Goal: Task Accomplishment & Management: Complete application form

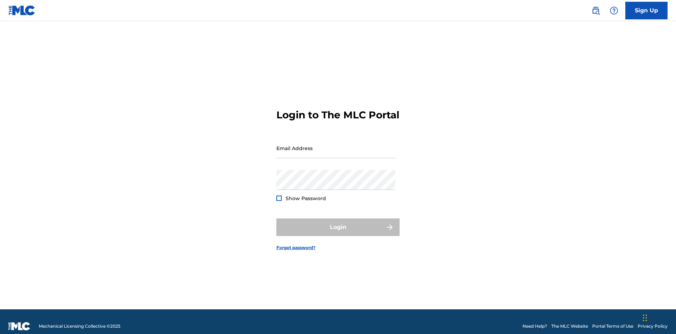
scroll to position [9, 0]
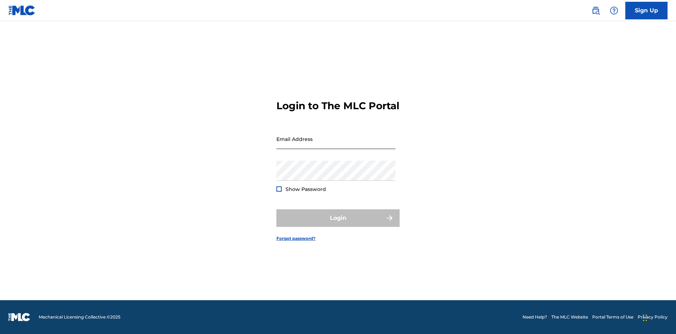
click at [336, 145] on input "Email Address" at bounding box center [335, 139] width 119 height 20
type input "[EMAIL_ADDRESS][DOMAIN_NAME]"
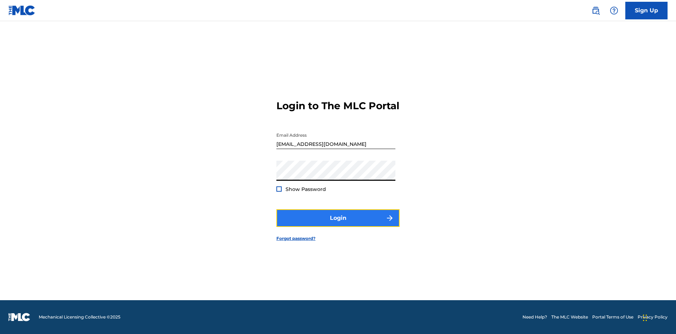
click at [338, 224] on button "Login" at bounding box center [337, 218] width 123 height 18
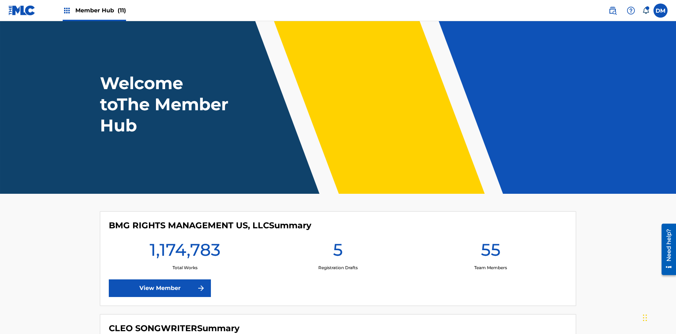
click at [100, 10] on span "Member Hub (11)" at bounding box center [100, 10] width 51 height 8
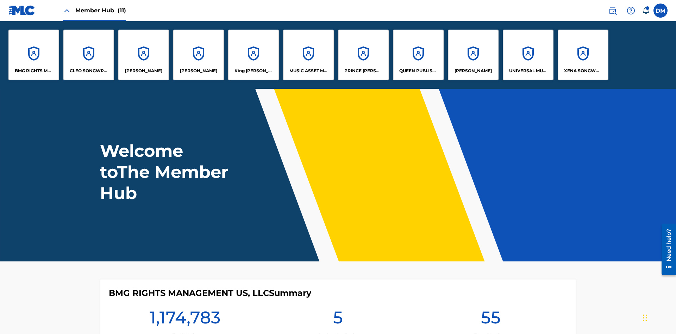
scroll to position [25, 0]
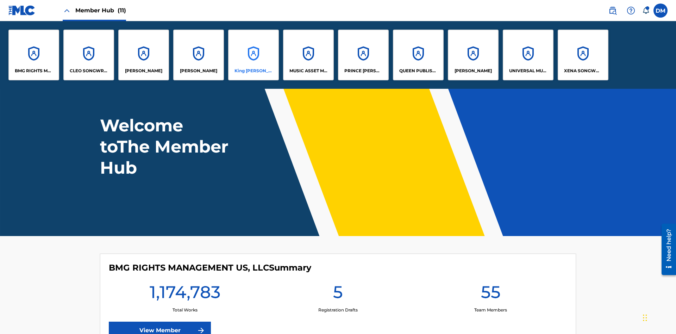
click at [253, 71] on p "King McTesterson" at bounding box center [254, 71] width 38 height 6
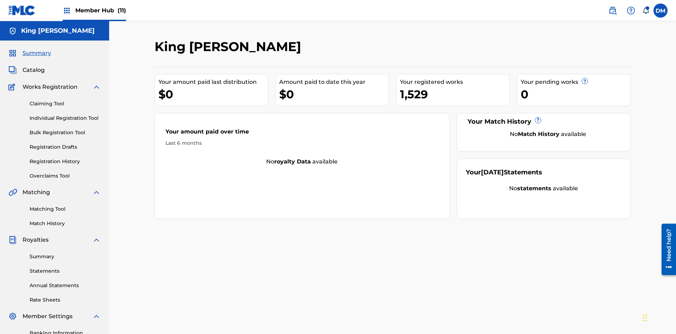
scroll to position [72, 0]
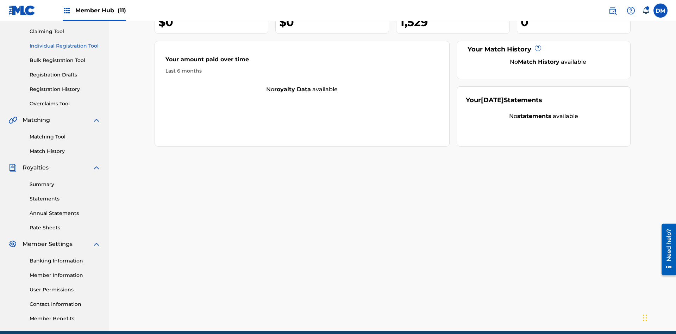
click at [65, 46] on link "Individual Registration Tool" at bounding box center [65, 45] width 71 height 7
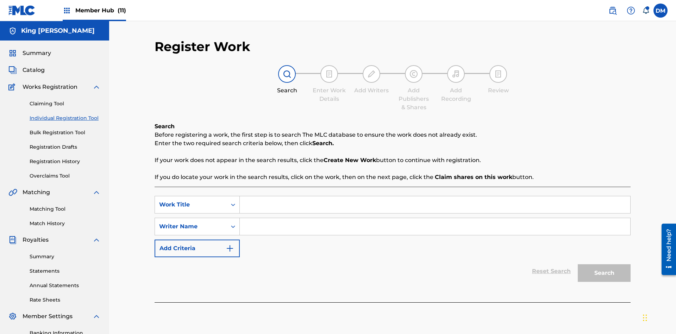
scroll to position [103, 0]
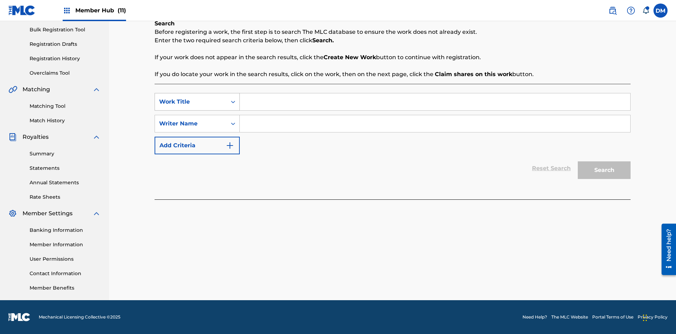
click at [191, 102] on div "Work Title" at bounding box center [190, 102] width 63 height 8
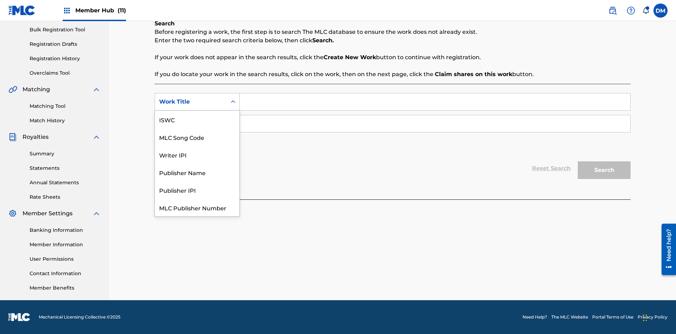
scroll to position [18, 0]
click at [197, 119] on div "MLC Song Code" at bounding box center [197, 120] width 85 height 18
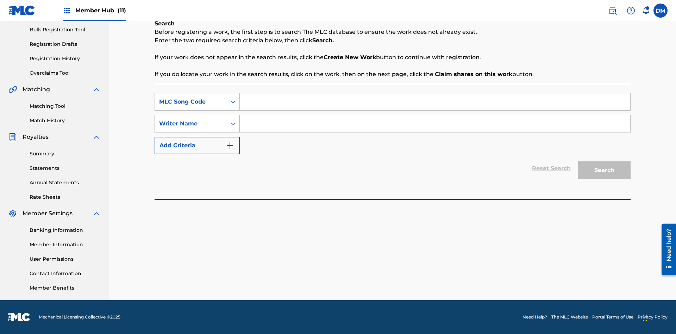
click at [191, 124] on div "Writer Name" at bounding box center [190, 123] width 63 height 8
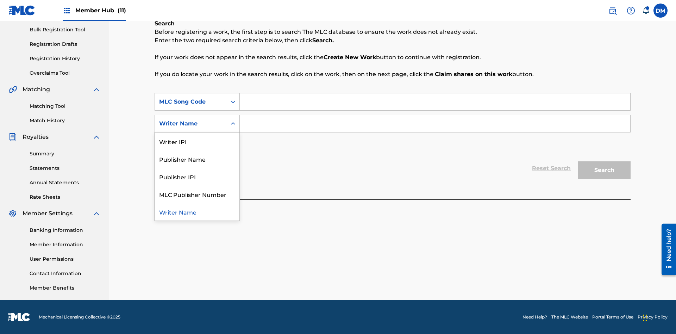
click at [197, 212] on div "Writer Name" at bounding box center [197, 212] width 85 height 18
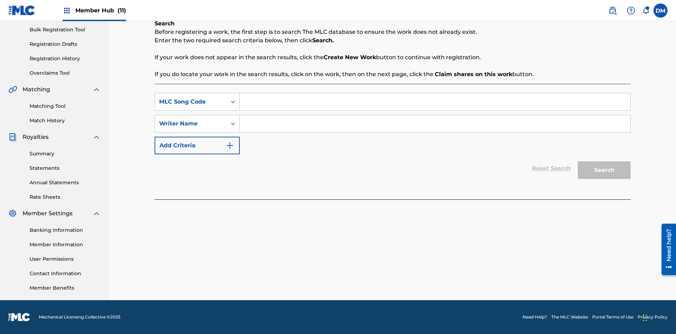
click at [435, 102] on input "Search Form" at bounding box center [435, 101] width 391 height 17
type input "RB0ZQR"
click at [435, 124] on input "Search Form" at bounding box center [435, 123] width 391 height 17
type input "TOM ZACHARY SEBASTIAN POHJOLA"
click at [604, 170] on button "Search" at bounding box center [604, 170] width 53 height 18
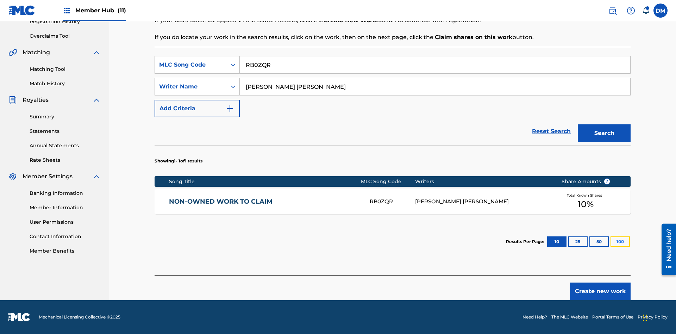
click at [611, 242] on button "100" at bounding box center [620, 241] width 19 height 11
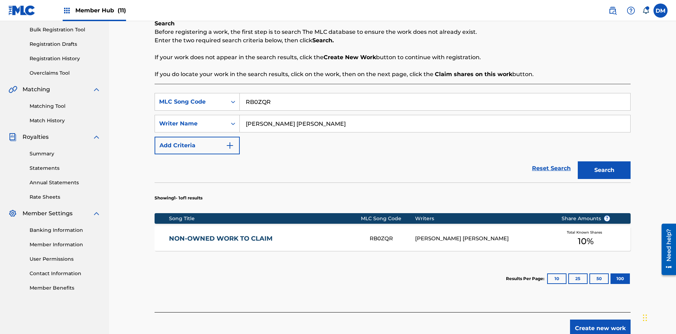
scroll to position [140, 0]
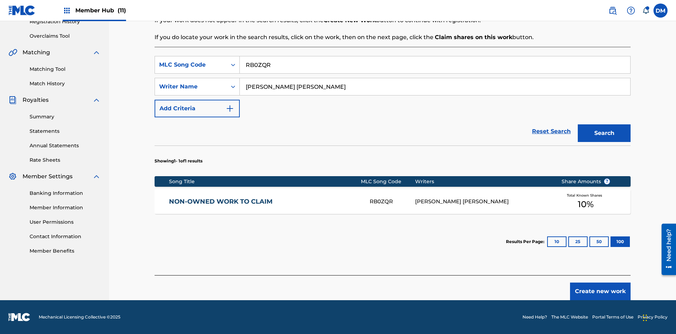
click at [392, 201] on div "RB0ZQR" at bounding box center [392, 202] width 45 height 8
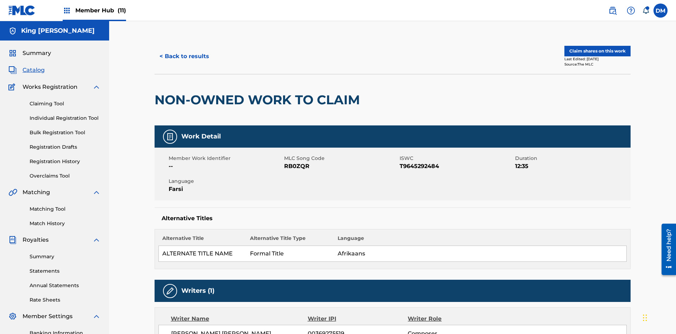
scroll to position [4, 0]
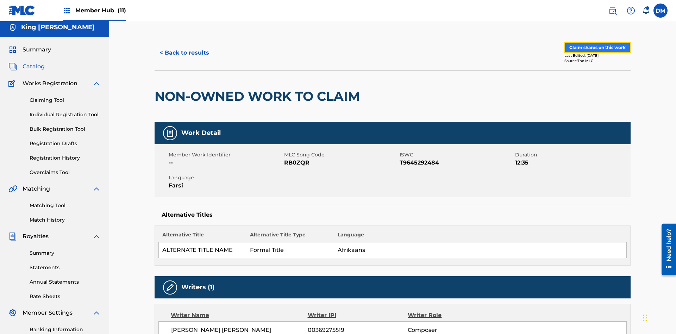
click at [597, 48] on button "Claim shares on this work" at bounding box center [598, 47] width 66 height 11
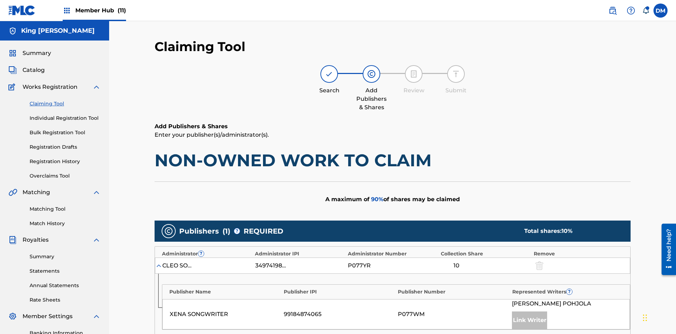
scroll to position [177, 0]
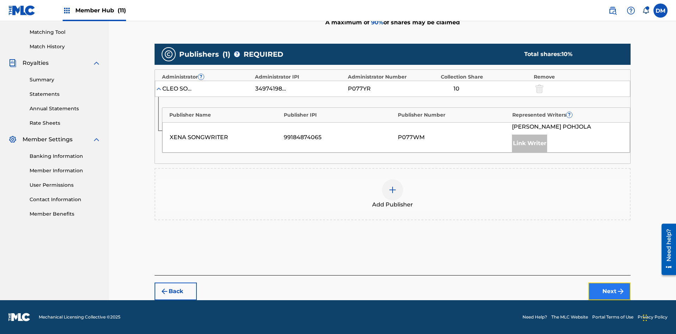
click at [610, 291] on button "Next" at bounding box center [609, 291] width 42 height 18
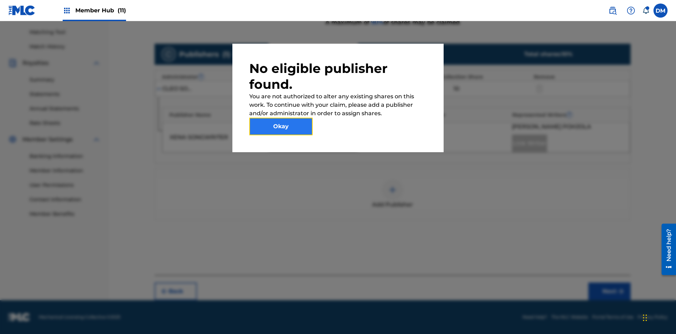
click at [281, 126] on button "Okay" at bounding box center [280, 127] width 63 height 18
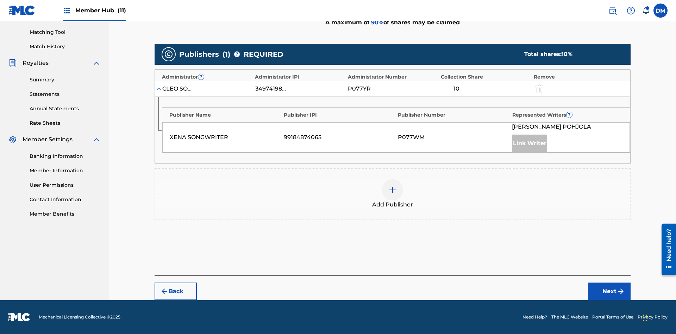
click at [393, 190] on img at bounding box center [392, 190] width 8 height 8
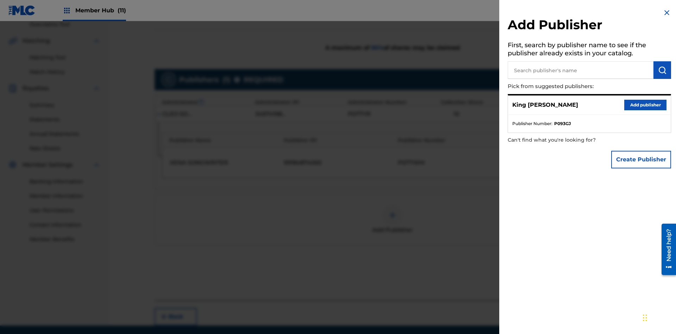
click at [581, 70] on input "text" at bounding box center [581, 70] width 146 height 18
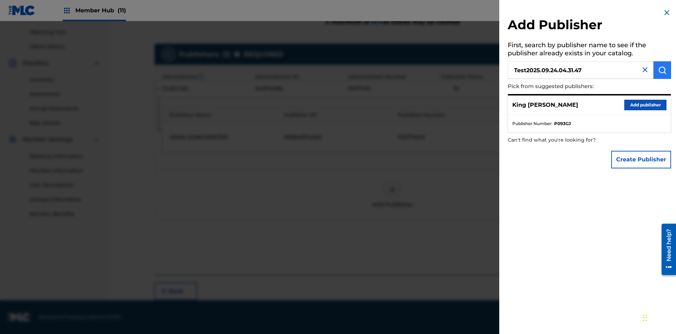
type input "Test2025.09.24.04.31.47"
click at [662, 70] on img "submit" at bounding box center [662, 70] width 8 height 8
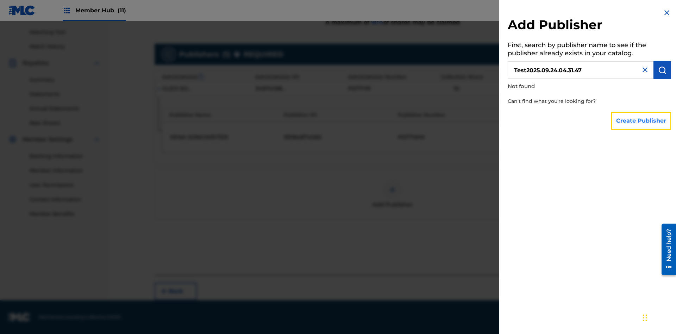
click at [642, 120] on button "Create Publisher" at bounding box center [641, 121] width 60 height 18
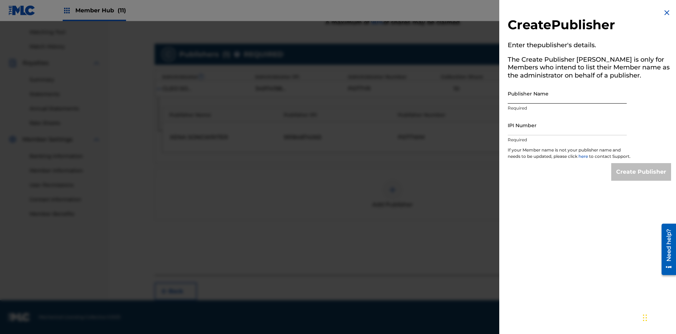
click at [567, 93] on input "Publisher Name" at bounding box center [567, 93] width 119 height 20
type input "Test2025.09.24.04.31.52"
click at [567, 125] on input "IPI Number" at bounding box center [567, 125] width 119 height 20
type input "00595839777"
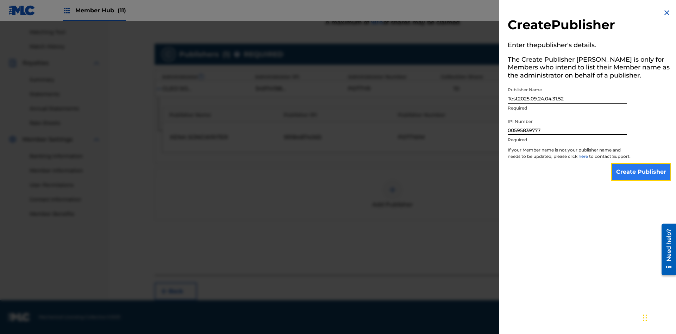
click at [642, 178] on input "Create Publisher" at bounding box center [641, 172] width 60 height 18
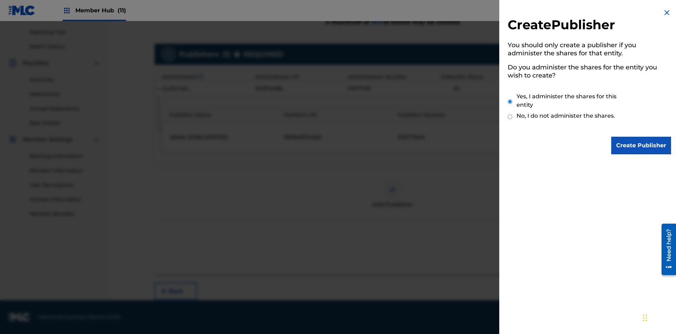
click at [510, 101] on input "Yes, I administer the shares for this entity" at bounding box center [510, 101] width 5 height 15
click at [642, 145] on input "Create Publisher" at bounding box center [641, 146] width 60 height 18
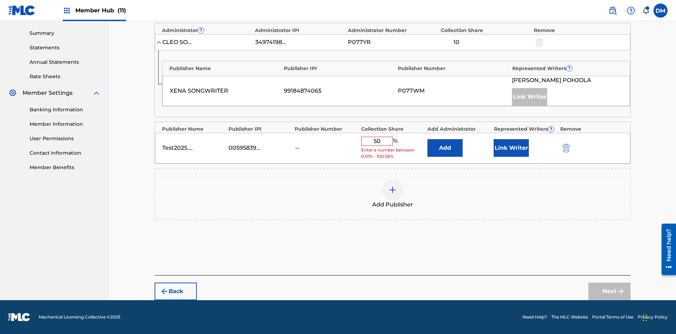
scroll to position [218, 0]
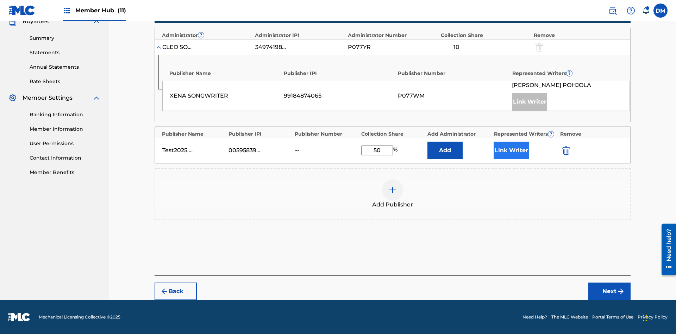
type input "50"
click at [511, 150] on button "Link Writer" at bounding box center [511, 151] width 35 height 18
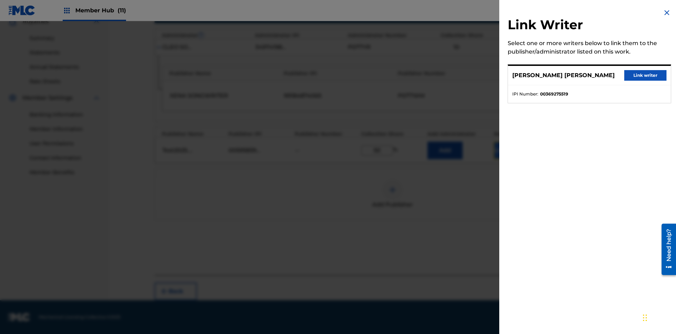
scroll to position [193, 0]
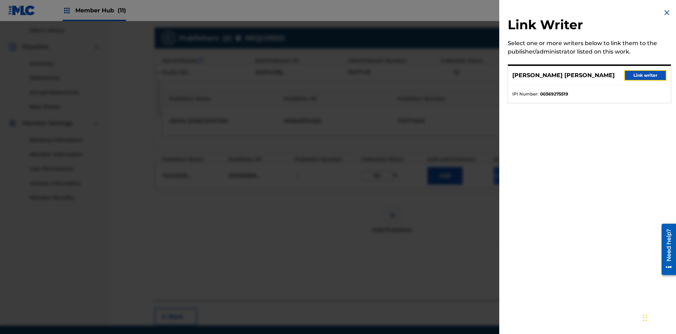
click at [645, 75] on button "Link writer" at bounding box center [645, 75] width 42 height 11
click at [511, 167] on button "Link Writer" at bounding box center [511, 176] width 35 height 18
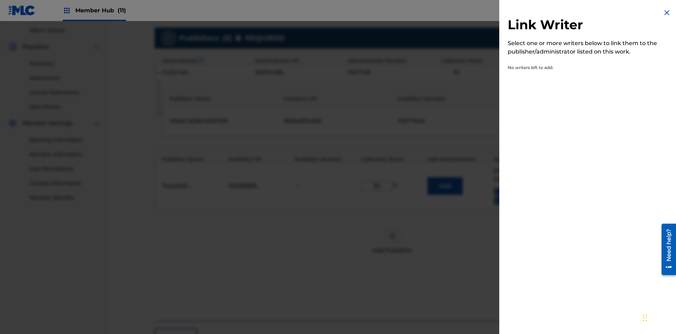
scroll to position [213, 0]
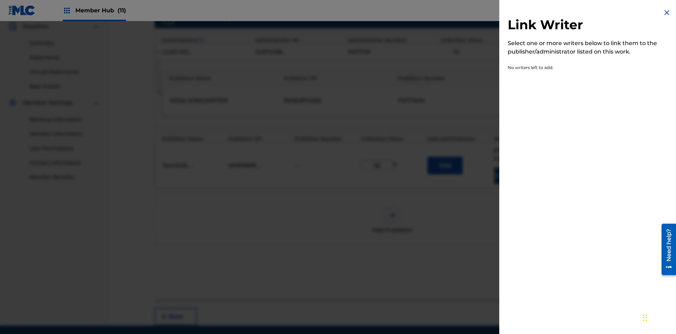
click at [667, 13] on img at bounding box center [667, 12] width 8 height 8
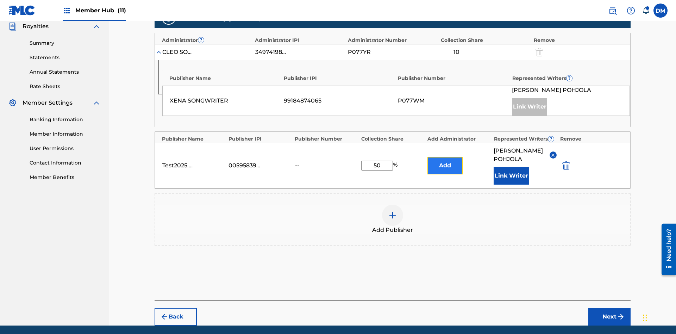
click at [445, 157] on button "Add" at bounding box center [445, 166] width 35 height 18
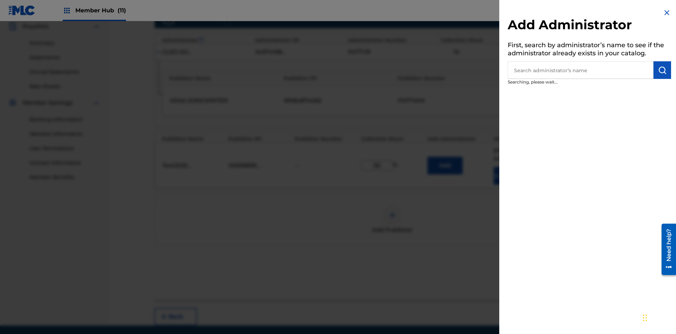
click at [581, 70] on input "text" at bounding box center [581, 70] width 146 height 18
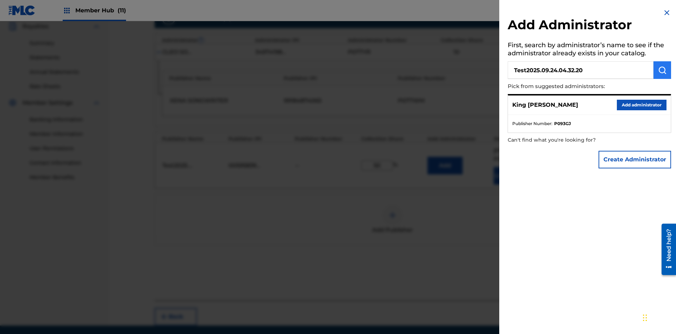
type input "Test2025.09.24.04.32.20"
click at [662, 70] on img "submit" at bounding box center [662, 70] width 8 height 8
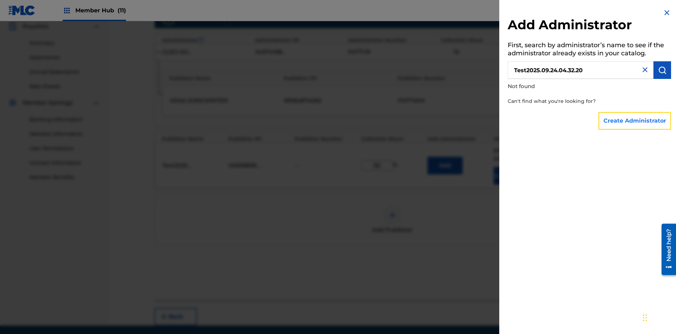
click at [635, 120] on button "Create Administrator" at bounding box center [635, 121] width 73 height 18
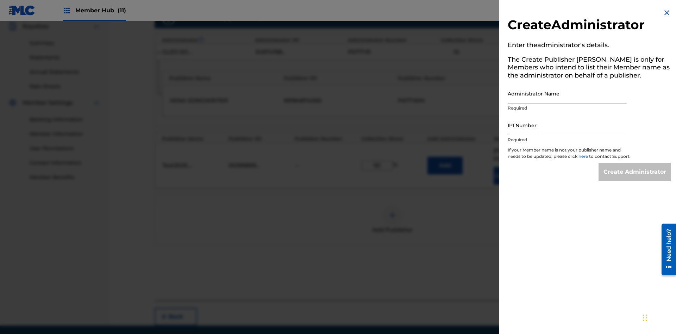
click at [567, 93] on input "Administrator Name" at bounding box center [567, 93] width 119 height 20
click at [567, 125] on input "IPI Number" at bounding box center [567, 125] width 119 height 20
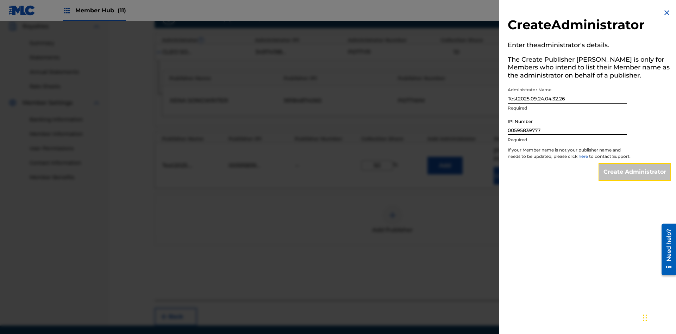
click at [635, 178] on input "Create Administrator" at bounding box center [635, 172] width 73 height 18
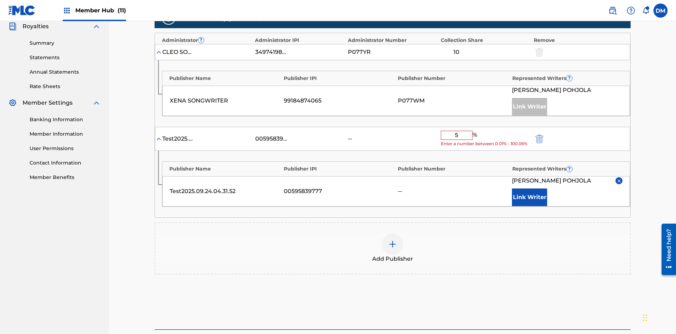
type input "50"
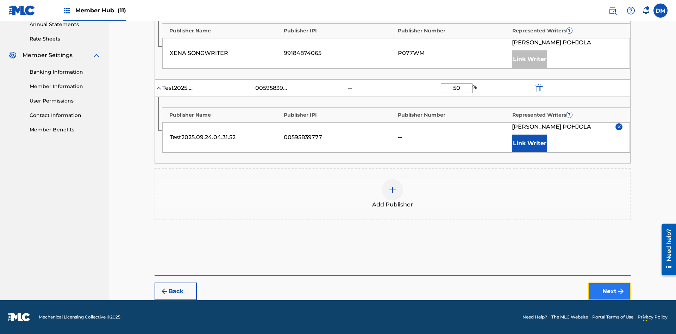
click at [610, 291] on button "Next" at bounding box center [609, 291] width 42 height 18
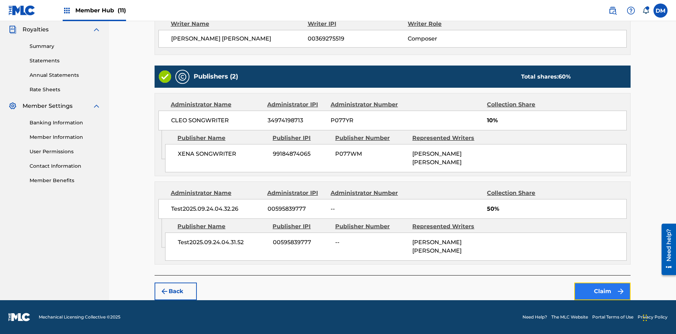
click at [603, 291] on button "Claim" at bounding box center [602, 291] width 56 height 18
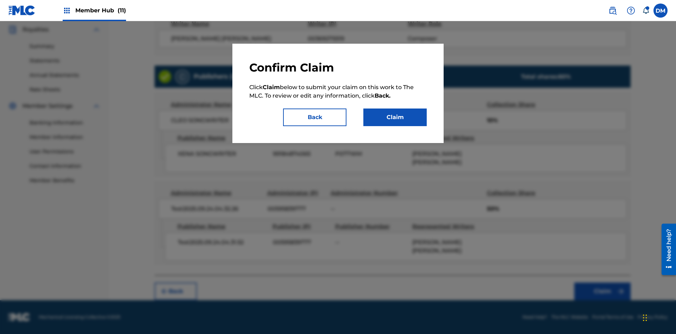
click at [395, 117] on button "Claim" at bounding box center [394, 117] width 63 height 18
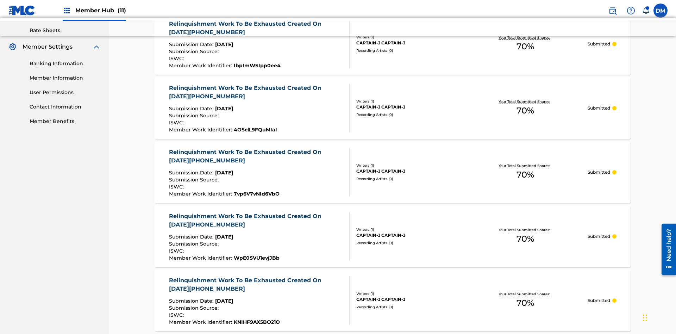
type input "NON-OWNED WORK TO CLAIM"
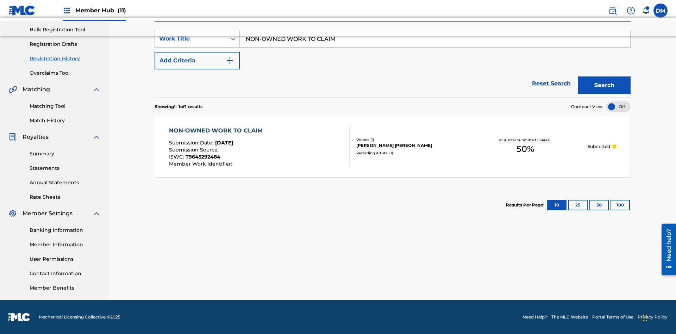
click at [393, 146] on div "TOM ZACHARY SEBASTIAN POHJOLA" at bounding box center [409, 145] width 106 height 6
